Goal: Task Accomplishment & Management: Manage account settings

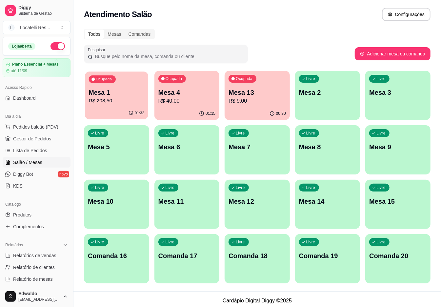
click at [123, 89] on p "Mesa 1" at bounding box center [116, 92] width 55 height 9
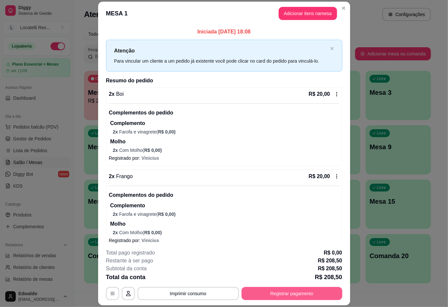
click at [285, 294] on button "Registrar pagamento" at bounding box center [292, 293] width 101 height 13
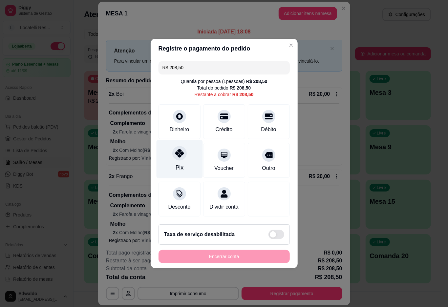
click at [175, 156] on div at bounding box center [179, 153] width 14 height 14
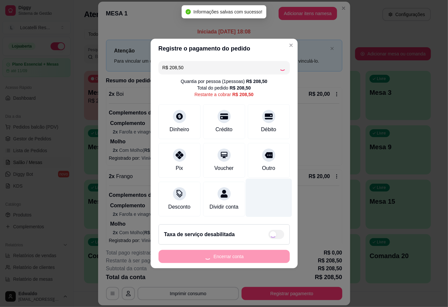
type input "R$ 0,00"
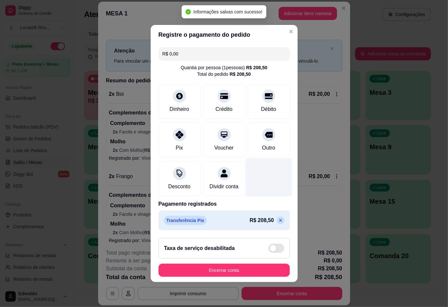
scroll to position [0, 0]
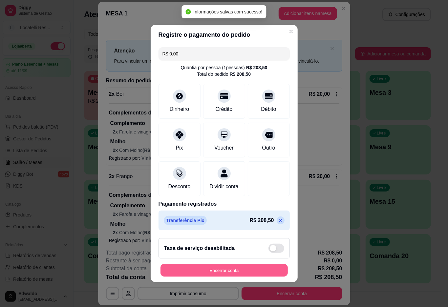
click at [233, 272] on button "Encerrar conta" at bounding box center [223, 270] width 127 height 13
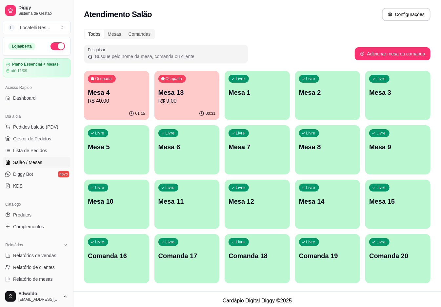
drag, startPoint x: 221, startPoint y: 95, endPoint x: 191, endPoint y: 91, distance: 30.8
click at [221, 95] on div "Ocupada Mesa 4 R$ 40,00 01:15 Ocupada Mesa 13 R$ 9,00 00:31 Livre Mesa 1 Livre …" at bounding box center [257, 177] width 347 height 213
click at [191, 91] on p "Mesa 13" at bounding box center [186, 92] width 57 height 9
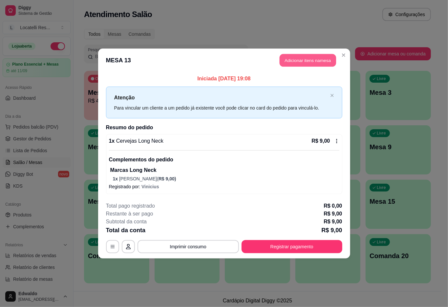
click at [307, 62] on button "Adicionar itens na mesa" at bounding box center [308, 60] width 56 height 13
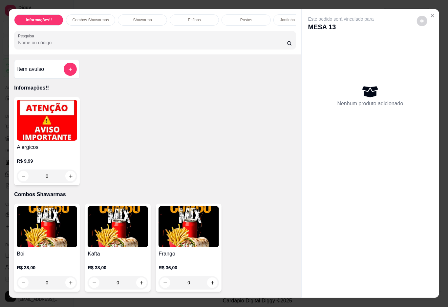
click at [133, 46] on input "Pesquisa" at bounding box center [152, 42] width 269 height 7
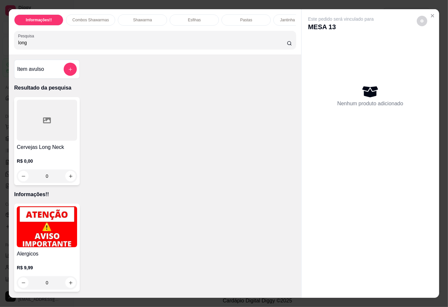
type input "long"
click at [57, 128] on div at bounding box center [47, 120] width 60 height 41
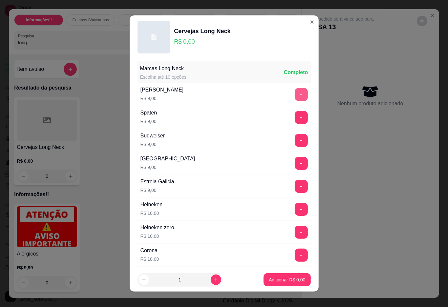
click at [295, 95] on button "+" at bounding box center [301, 94] width 13 height 13
click at [278, 280] on p "Adicionar R$ 9,00" at bounding box center [286, 280] width 35 height 6
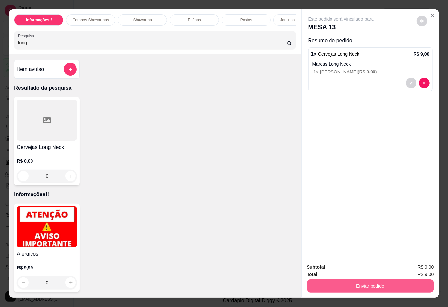
click at [328, 285] on button "Enviar pedido" at bounding box center [370, 286] width 127 height 13
click at [338, 262] on button "Não registrar e enviar pedido" at bounding box center [348, 267] width 68 height 12
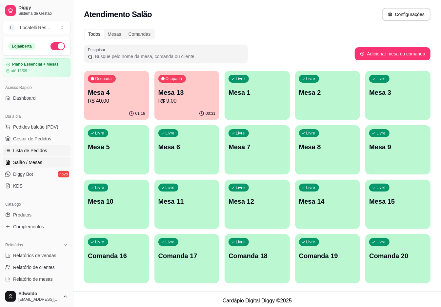
click at [22, 152] on span "Lista de Pedidos" at bounding box center [30, 150] width 34 height 7
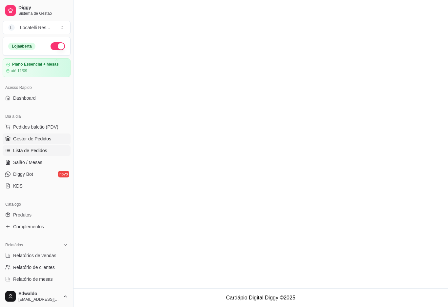
click at [24, 139] on span "Gestor de Pedidos" at bounding box center [32, 139] width 38 height 7
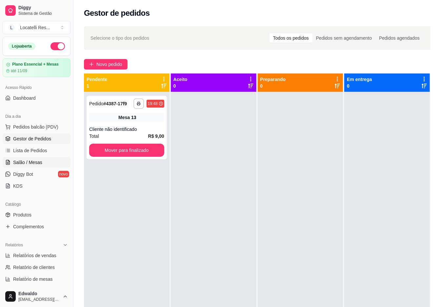
click at [27, 163] on span "Salão / Mesas" at bounding box center [27, 162] width 29 height 7
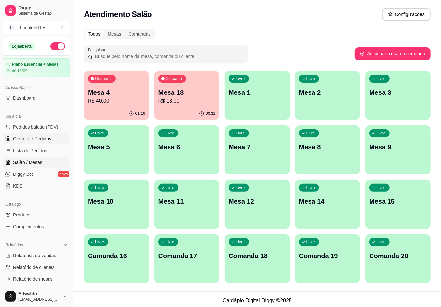
click at [32, 140] on span "Gestor de Pedidos" at bounding box center [32, 139] width 38 height 7
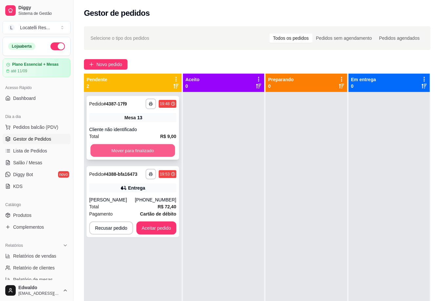
click at [128, 148] on button "Mover para finalizado" at bounding box center [133, 150] width 85 height 13
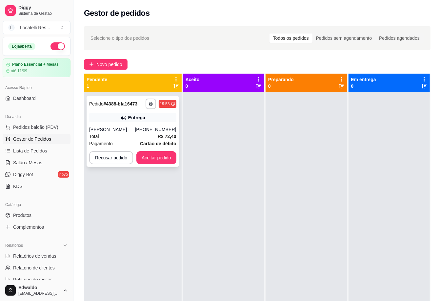
click at [157, 136] on div "Total R$ 72,40" at bounding box center [132, 136] width 87 height 7
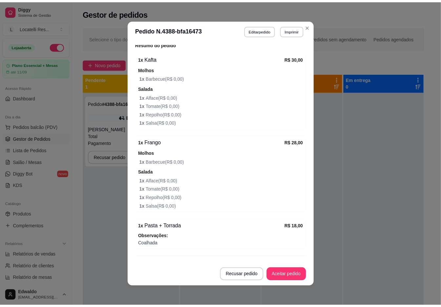
scroll to position [304, 0]
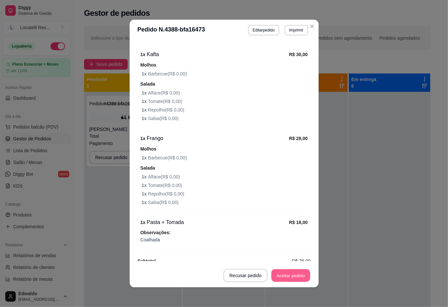
click at [285, 275] on button "Aceitar pedido" at bounding box center [290, 275] width 39 height 13
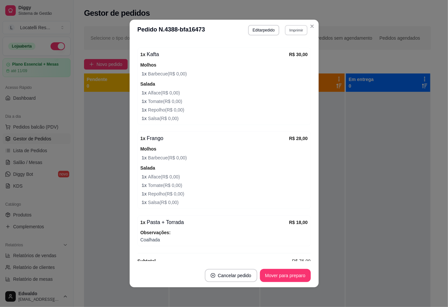
click at [301, 33] on button "Imprimir" at bounding box center [296, 30] width 23 height 10
click at [295, 54] on button "IMPRESSORA pc" at bounding box center [282, 53] width 48 height 11
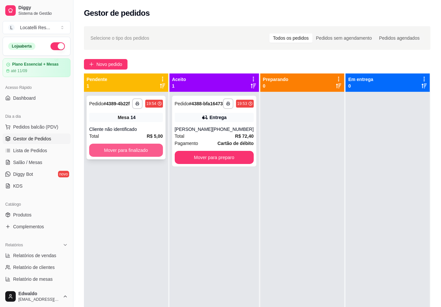
click at [106, 154] on button "Mover para finalizado" at bounding box center [126, 150] width 74 height 13
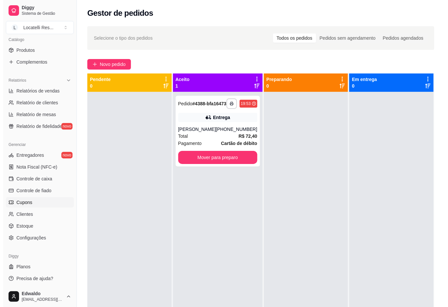
scroll to position [165, 0]
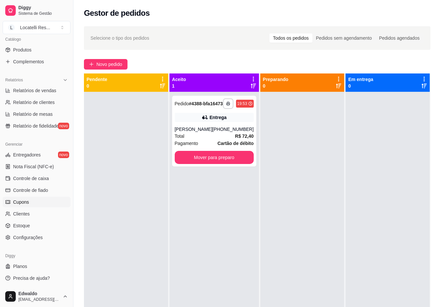
click at [19, 200] on span "Cupons" at bounding box center [21, 202] width 16 height 7
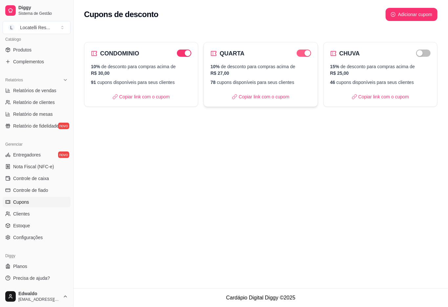
click at [308, 53] on div "button" at bounding box center [308, 53] width 6 height 6
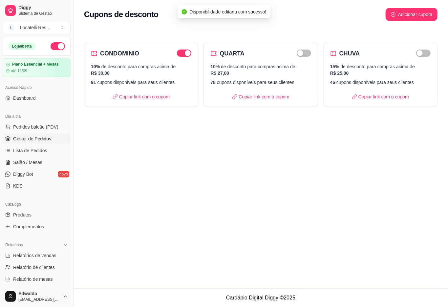
click at [30, 142] on span "Gestor de Pedidos" at bounding box center [32, 139] width 38 height 7
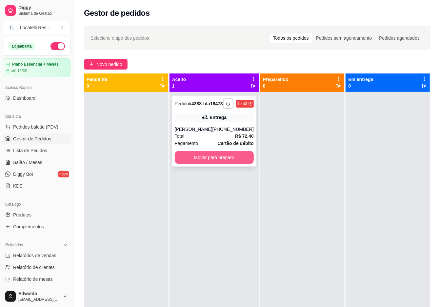
click at [240, 164] on button "Mover para preparo" at bounding box center [214, 157] width 79 height 13
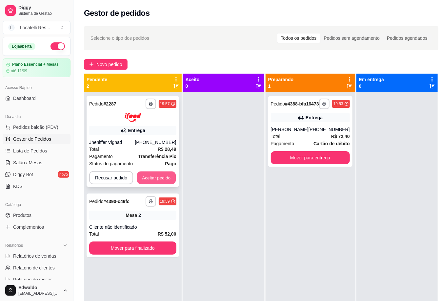
click at [163, 175] on button "Aceitar pedido" at bounding box center [156, 177] width 39 height 13
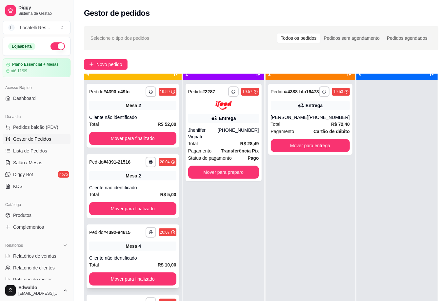
scroll to position [18, 0]
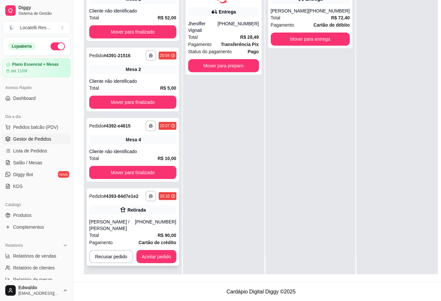
click at [143, 231] on div "Total R$ 90,00" at bounding box center [132, 234] width 87 height 7
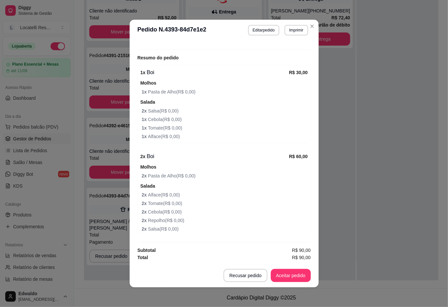
scroll to position [1, 0]
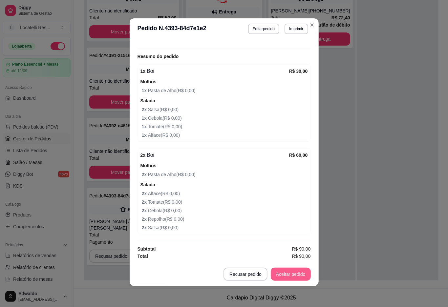
click at [289, 268] on button "Aceitar pedido" at bounding box center [291, 274] width 40 height 13
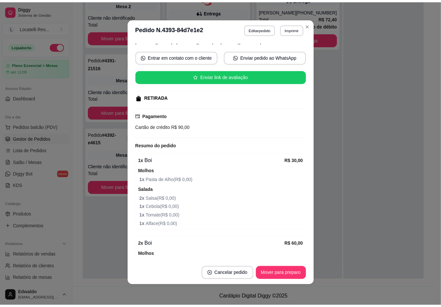
scroll to position [0, 0]
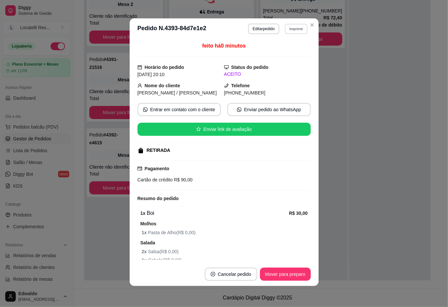
click at [286, 33] on button "Imprimir" at bounding box center [296, 29] width 23 height 10
click at [283, 51] on button "IMPRESSORA pc" at bounding box center [282, 52] width 48 height 11
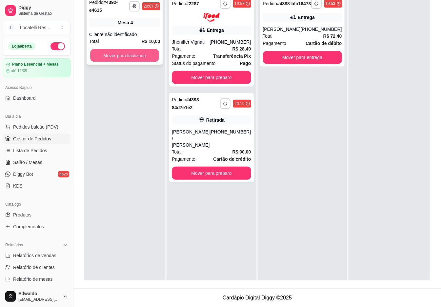
click at [138, 53] on button "Mover para finalizado" at bounding box center [124, 55] width 69 height 13
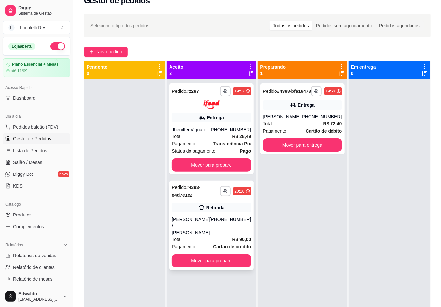
scroll to position [18, 0]
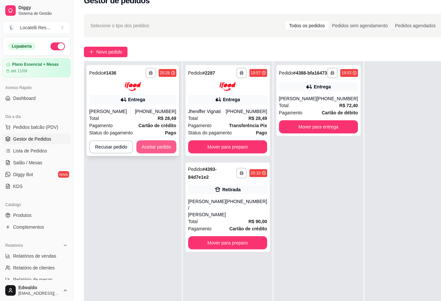
click at [150, 144] on button "Aceitar pedido" at bounding box center [157, 146] width 40 height 13
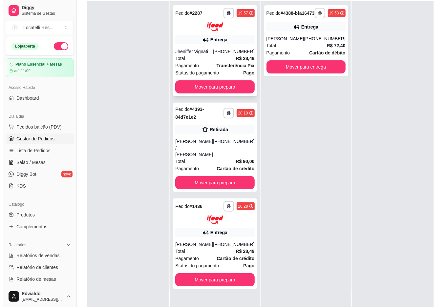
scroll to position [100, 0]
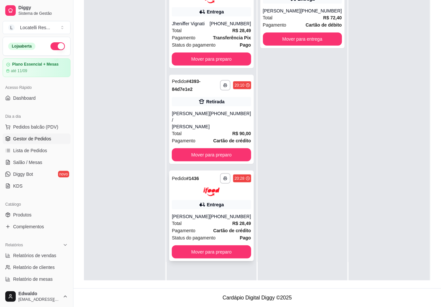
click at [204, 200] on div "Entrega" at bounding box center [211, 204] width 79 height 9
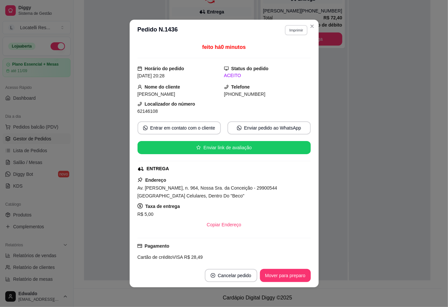
click at [296, 29] on button "Imprimir" at bounding box center [296, 30] width 23 height 10
click at [280, 52] on button "IMPRESSORA pc" at bounding box center [282, 53] width 48 height 11
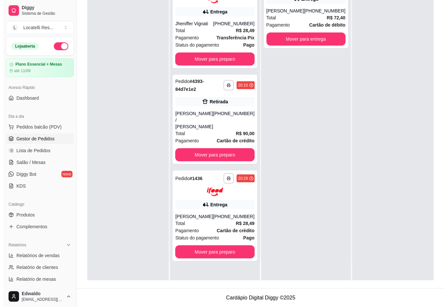
scroll to position [0, 0]
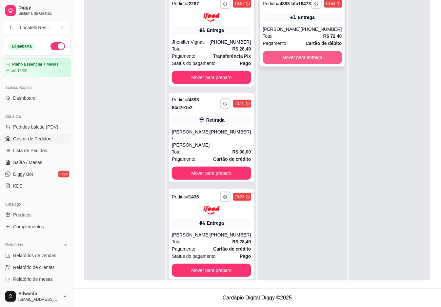
click at [294, 64] on button "Mover para entrega" at bounding box center [302, 57] width 79 height 13
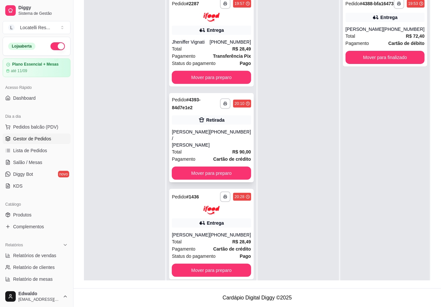
click at [225, 129] on div "[PHONE_NUMBER]" at bounding box center [230, 139] width 41 height 20
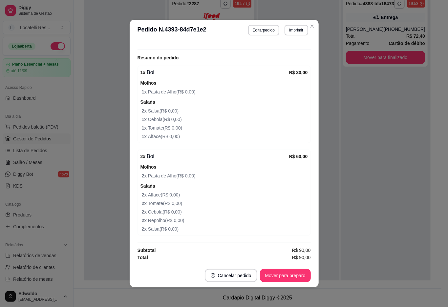
scroll to position [1, 0]
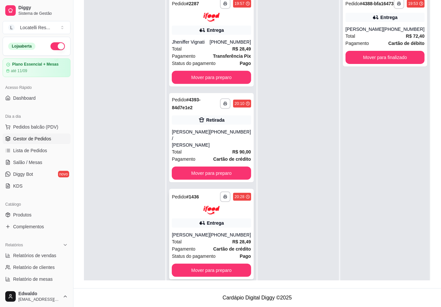
click at [210, 232] on div "[PERSON_NAME]" at bounding box center [191, 235] width 38 height 7
click at [223, 44] on div "[PHONE_NUMBER]" at bounding box center [230, 42] width 41 height 7
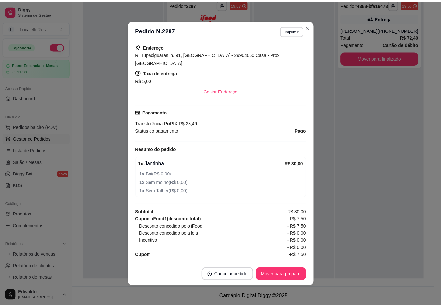
scroll to position [135, 0]
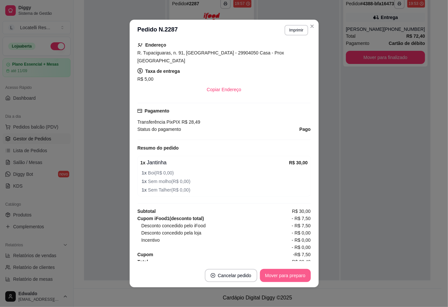
click at [285, 271] on button "Mover para preparo" at bounding box center [285, 275] width 51 height 13
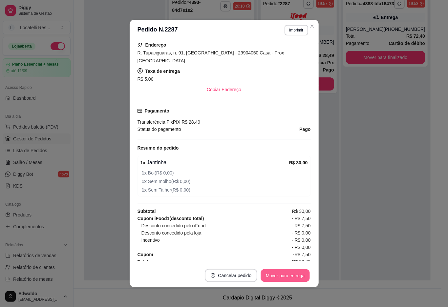
click at [279, 276] on button "Mover para entrega" at bounding box center [285, 275] width 49 height 13
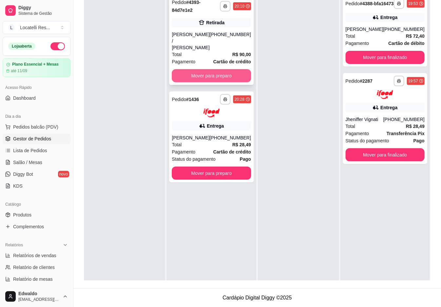
click at [194, 69] on button "Mover para preparo" at bounding box center [211, 75] width 79 height 13
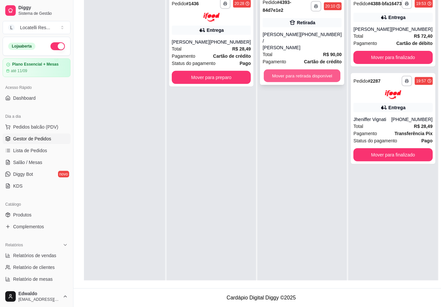
click at [280, 70] on button "Mover para retirada disponível" at bounding box center [302, 76] width 77 height 13
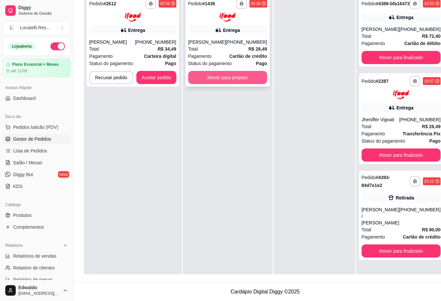
click at [235, 69] on div "**********" at bounding box center [228, 41] width 84 height 91
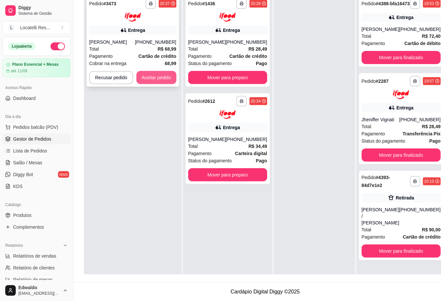
click at [159, 72] on button "Aceitar pedido" at bounding box center [157, 77] width 40 height 13
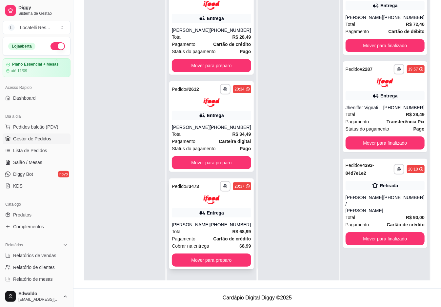
scroll to position [18, 0]
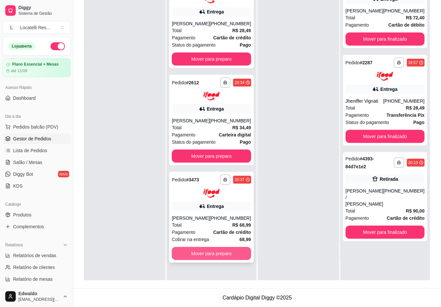
click at [215, 256] on button "Mover para preparo" at bounding box center [211, 253] width 79 height 13
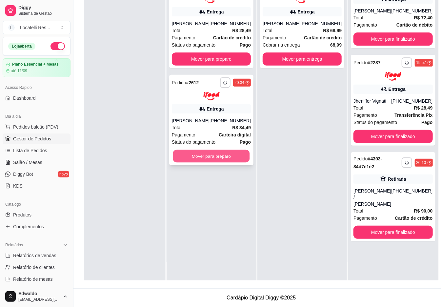
click at [226, 159] on button "Mover para preparo" at bounding box center [211, 156] width 77 height 13
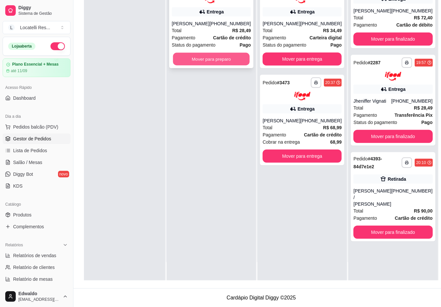
click at [211, 59] on button "Mover para preparo" at bounding box center [211, 59] width 77 height 13
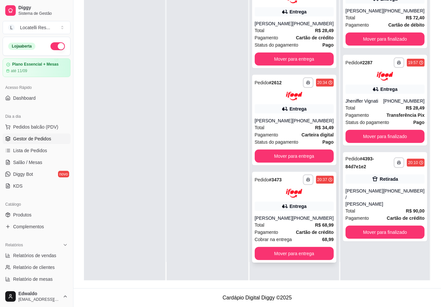
click at [296, 224] on div "Total R$ 68,99" at bounding box center [294, 224] width 79 height 7
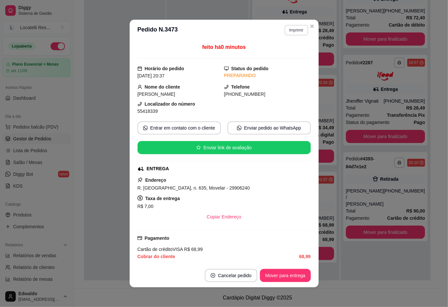
click at [293, 30] on button "Imprimir" at bounding box center [296, 30] width 23 height 11
click at [286, 51] on button "IMPRESSORA pc" at bounding box center [282, 53] width 48 height 11
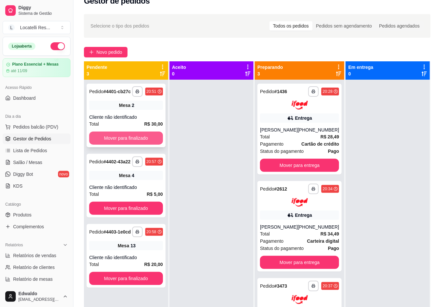
scroll to position [0, 0]
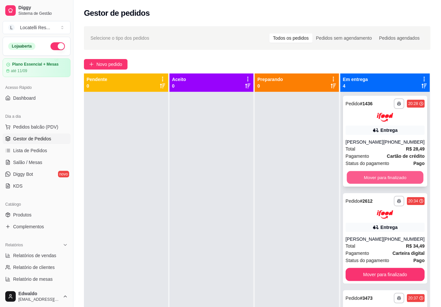
click at [369, 180] on button "Mover para finalizado" at bounding box center [385, 177] width 77 height 13
click at [368, 179] on button "Mover para finalizado" at bounding box center [385, 177] width 77 height 13
click at [368, 179] on button "Mover para finalizado" at bounding box center [385, 177] width 79 height 13
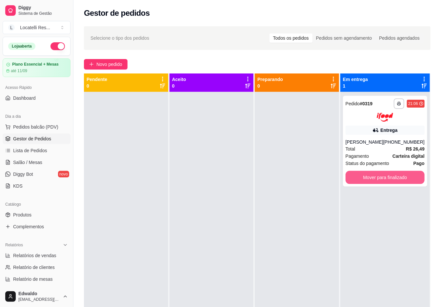
click at [368, 179] on button "Mover para finalizado" at bounding box center [385, 177] width 79 height 13
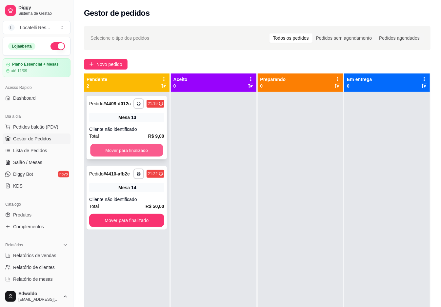
click at [121, 154] on button "Mover para finalizado" at bounding box center [126, 150] width 73 height 13
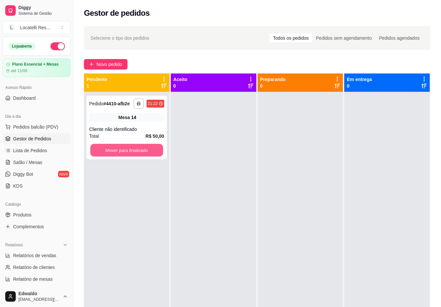
click at [121, 154] on button "Mover para finalizado" at bounding box center [126, 150] width 73 height 13
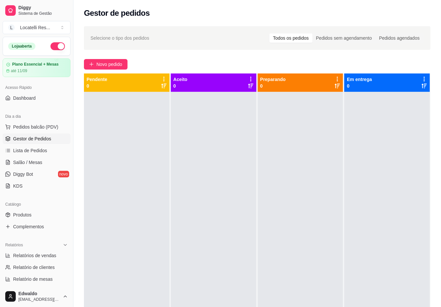
click at [28, 137] on span "Gestor de Pedidos" at bounding box center [32, 139] width 38 height 7
click at [30, 161] on span "Salão / Mesas" at bounding box center [27, 162] width 29 height 7
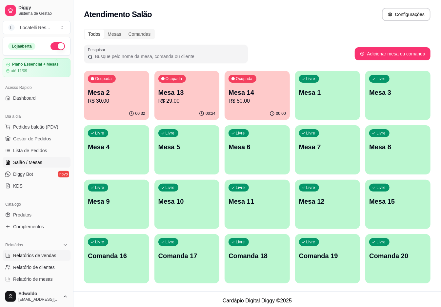
click at [37, 255] on span "Relatórios de vendas" at bounding box center [34, 255] width 43 height 7
select select "ALL"
select select "0"
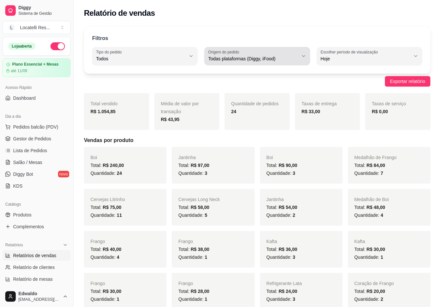
click at [287, 64] on button "Origem do pedido Todas plataformas (Diggy, iFood)" at bounding box center [257, 56] width 106 height 18
click at [225, 98] on span "iFood" at bounding box center [254, 96] width 85 height 6
type input "IFOOD"
select select "IFOOD"
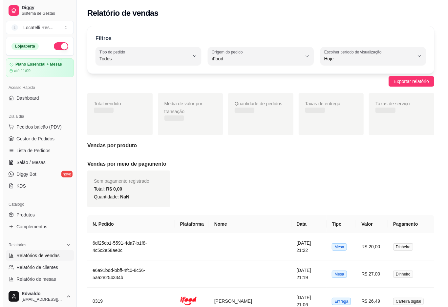
scroll to position [6, 0]
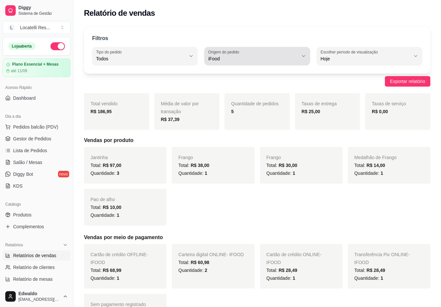
click at [221, 52] on label "Origem do pedido" at bounding box center [224, 52] width 33 height 6
click at [225, 82] on li "Diggy" at bounding box center [257, 85] width 96 height 10
type input "DIGGY"
select select "DIGGY"
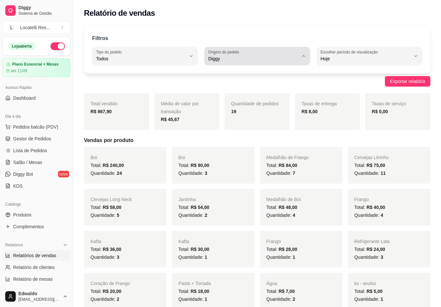
click at [257, 64] on button "Origem do pedido Diggy" at bounding box center [257, 56] width 106 height 18
click at [244, 72] on span "Todas plataformas (Diggy, iFood)" at bounding box center [254, 74] width 85 height 6
type input "ALL"
select select "ALL"
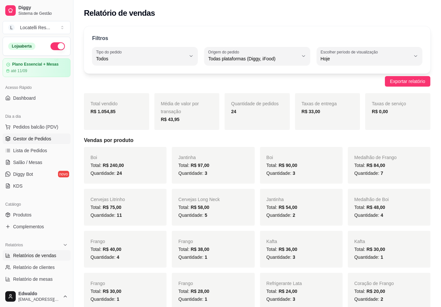
click at [36, 140] on span "Gestor de Pedidos" at bounding box center [32, 139] width 38 height 7
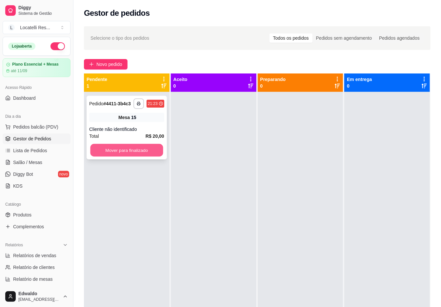
click at [146, 146] on button "Mover para finalizado" at bounding box center [126, 150] width 73 height 13
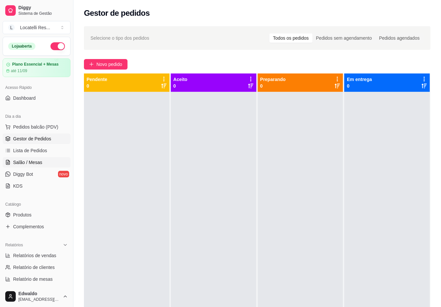
click at [23, 158] on link "Salão / Mesas" at bounding box center [37, 162] width 68 height 11
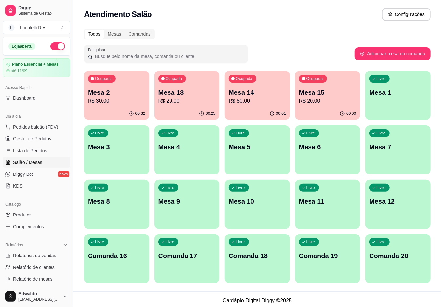
click at [109, 111] on div "00:32" at bounding box center [116, 113] width 65 height 13
click at [112, 107] on button "Ocupada Mesa 2 R$ 30,00 00:39" at bounding box center [116, 96] width 63 height 48
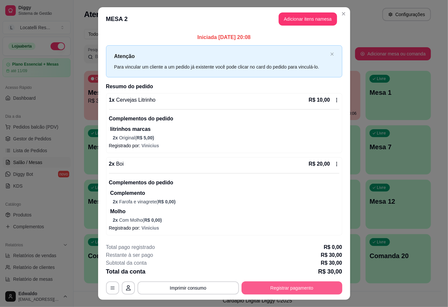
click at [280, 293] on button "Registrar pagamento" at bounding box center [292, 288] width 101 height 13
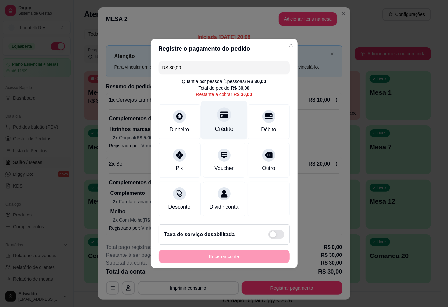
click at [230, 119] on div "Crédito" at bounding box center [224, 120] width 46 height 38
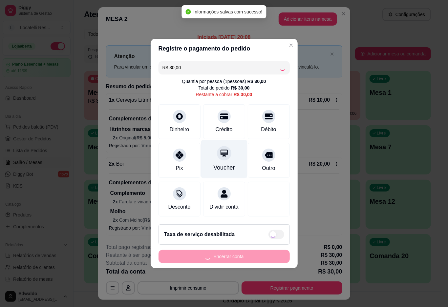
type input "R$ 0,00"
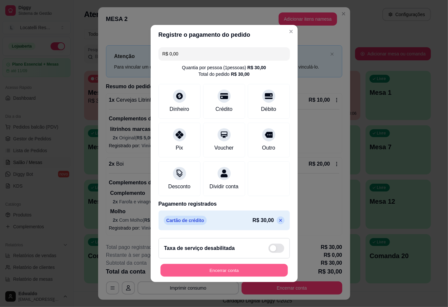
click at [243, 270] on button "Encerrar conta" at bounding box center [223, 270] width 127 height 13
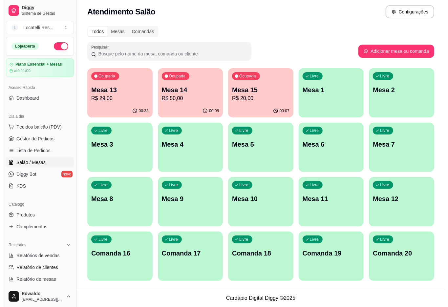
scroll to position [3, 0]
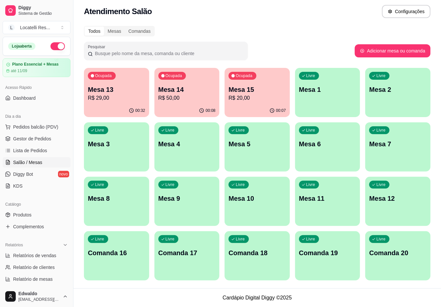
click at [188, 81] on div "Ocupada Mesa 14 R$ 50,00" at bounding box center [187, 86] width 65 height 36
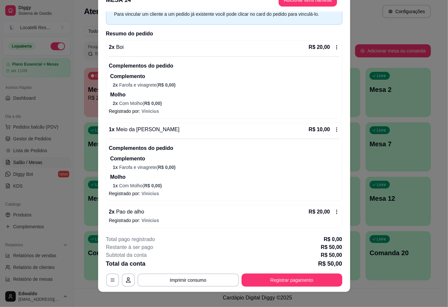
scroll to position [19, 0]
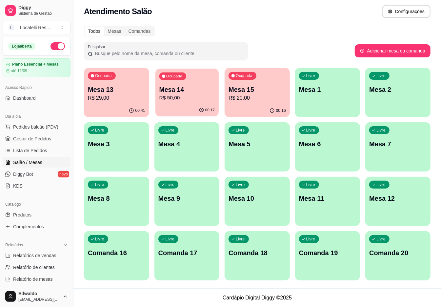
click at [197, 105] on div "00:17" at bounding box center [187, 110] width 63 height 12
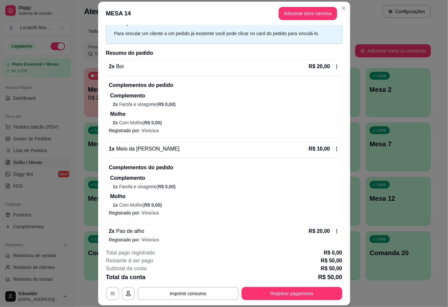
scroll to position [34, 0]
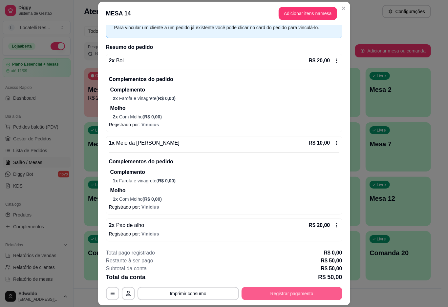
click at [299, 299] on button "Registrar pagamento" at bounding box center [292, 293] width 101 height 13
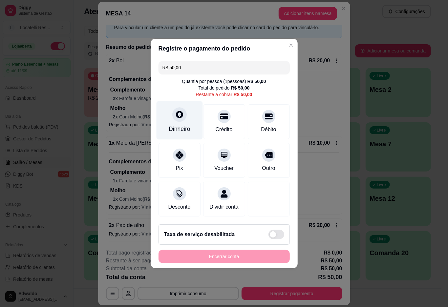
click at [182, 117] on div "Dinheiro" at bounding box center [179, 120] width 46 height 38
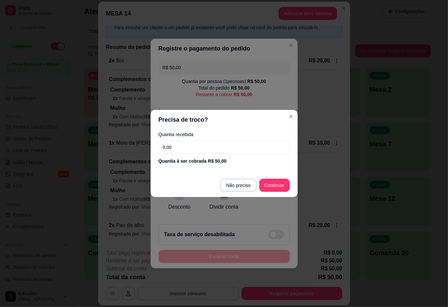
click at [184, 141] on input "0,00" at bounding box center [223, 147] width 131 height 13
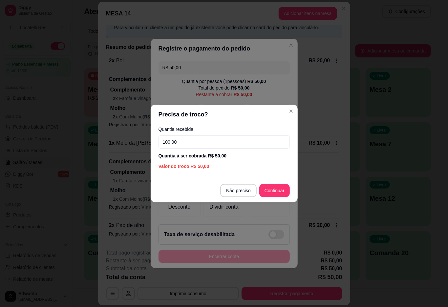
type input "100,00"
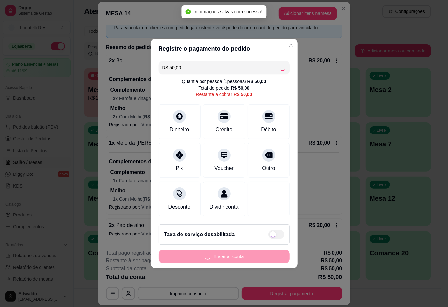
type input "R$ 0,00"
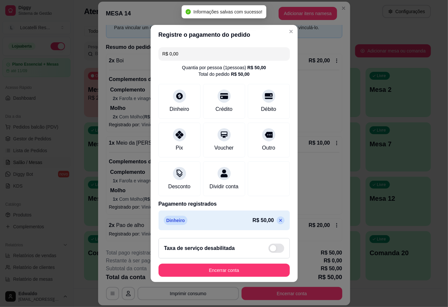
click at [180, 268] on footer "Taxa de serviço desabilitada Encerrar conta" at bounding box center [224, 257] width 147 height 49
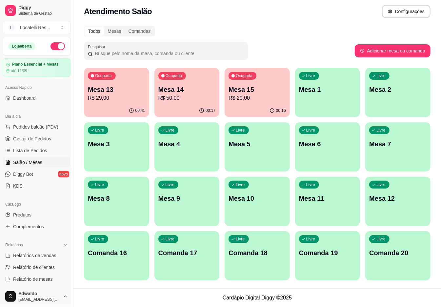
click at [202, 95] on p "R$ 50,00" at bounding box center [186, 98] width 57 height 8
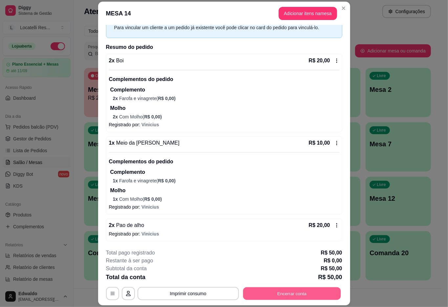
click at [293, 289] on button "Encerrar conta" at bounding box center [292, 293] width 98 height 13
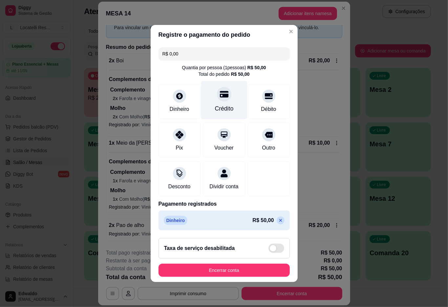
click at [220, 91] on icon at bounding box center [224, 94] width 9 height 7
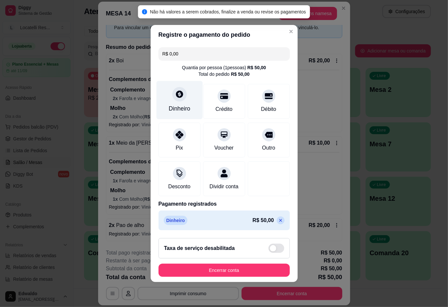
click at [184, 95] on div "Dinheiro" at bounding box center [179, 100] width 46 height 38
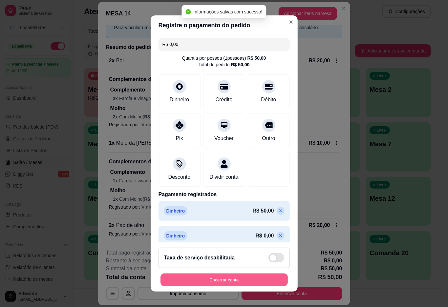
click at [230, 281] on button "Encerrar conta" at bounding box center [223, 280] width 127 height 13
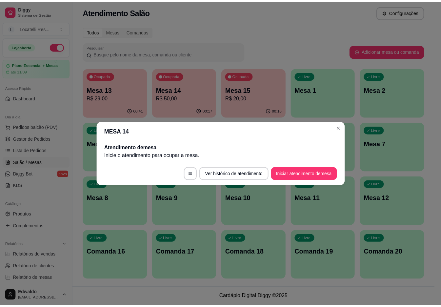
scroll to position [0, 0]
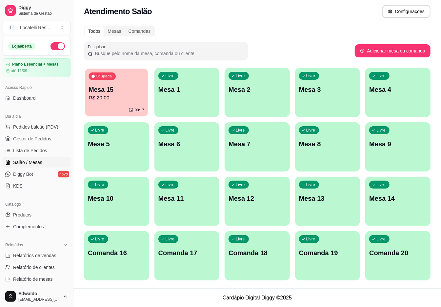
click at [129, 101] on p "R$ 20,00" at bounding box center [116, 98] width 55 height 8
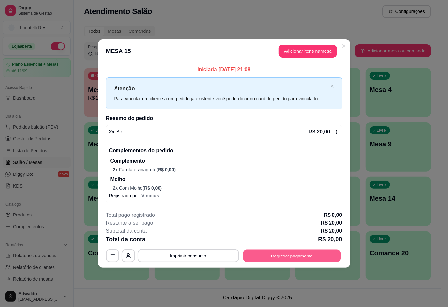
click at [282, 256] on button "Registrar pagamento" at bounding box center [292, 256] width 98 height 13
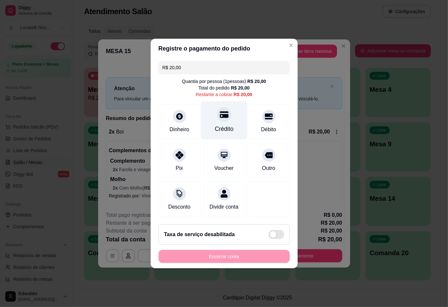
click at [221, 127] on div "Crédito" at bounding box center [224, 129] width 19 height 9
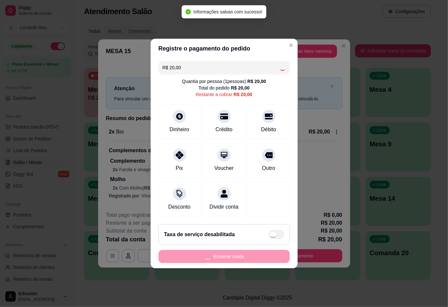
type input "R$ 0,00"
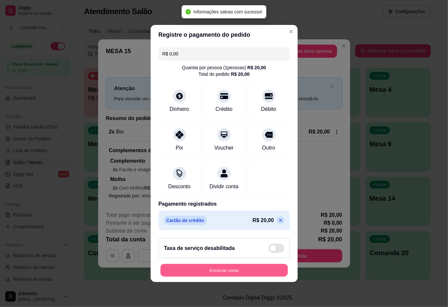
click at [230, 272] on button "Encerrar conta" at bounding box center [223, 270] width 127 height 13
